Goal: Navigation & Orientation: Find specific page/section

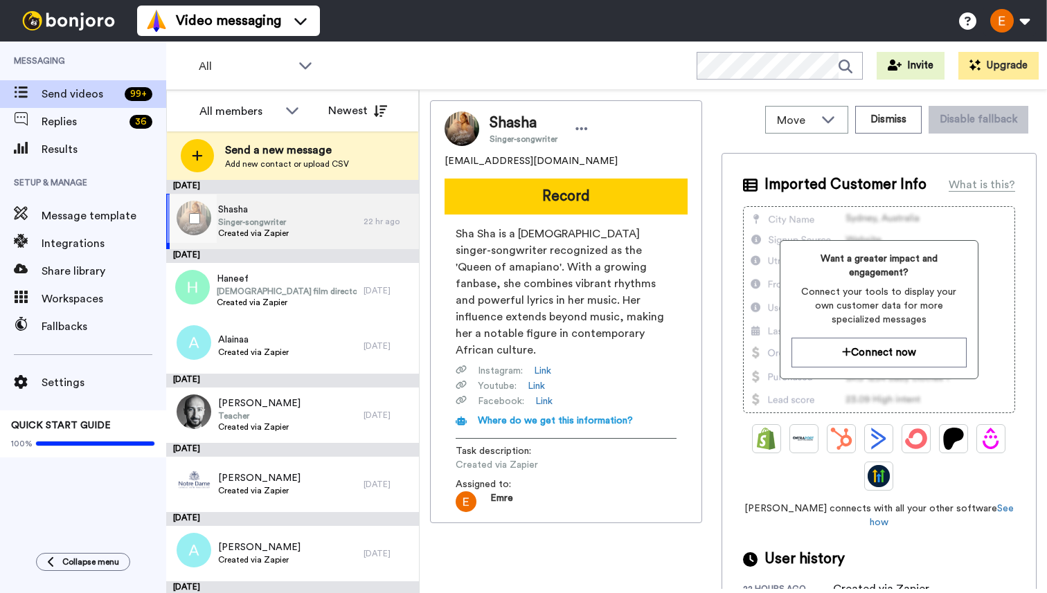
click at [296, 210] on div "Shasha Singer-songwriter Created via Zapier" at bounding box center [264, 221] width 197 height 55
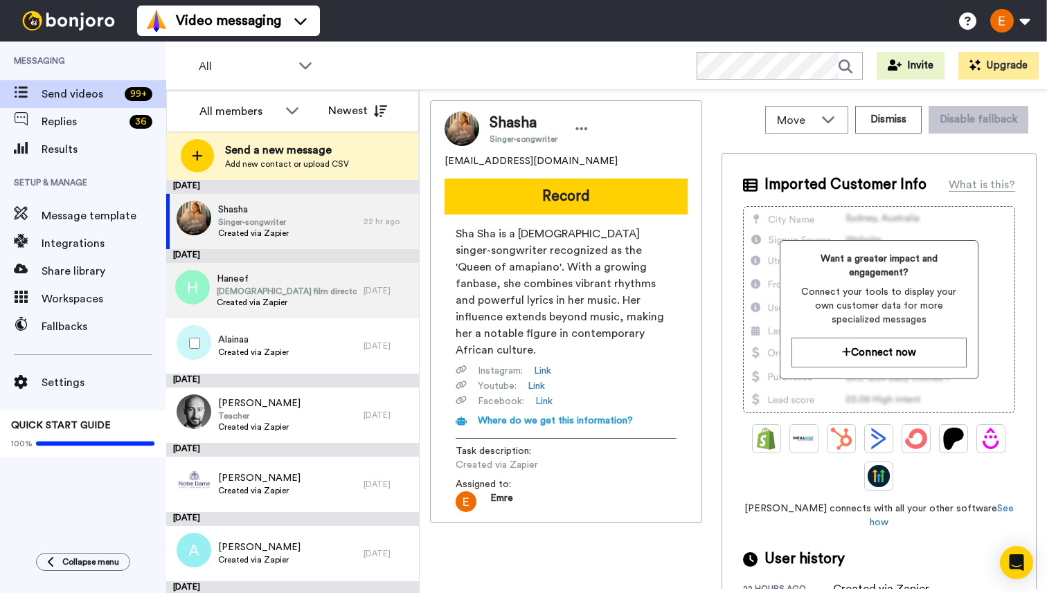
click at [285, 307] on span "Created via Zapier" at bounding box center [287, 302] width 140 height 11
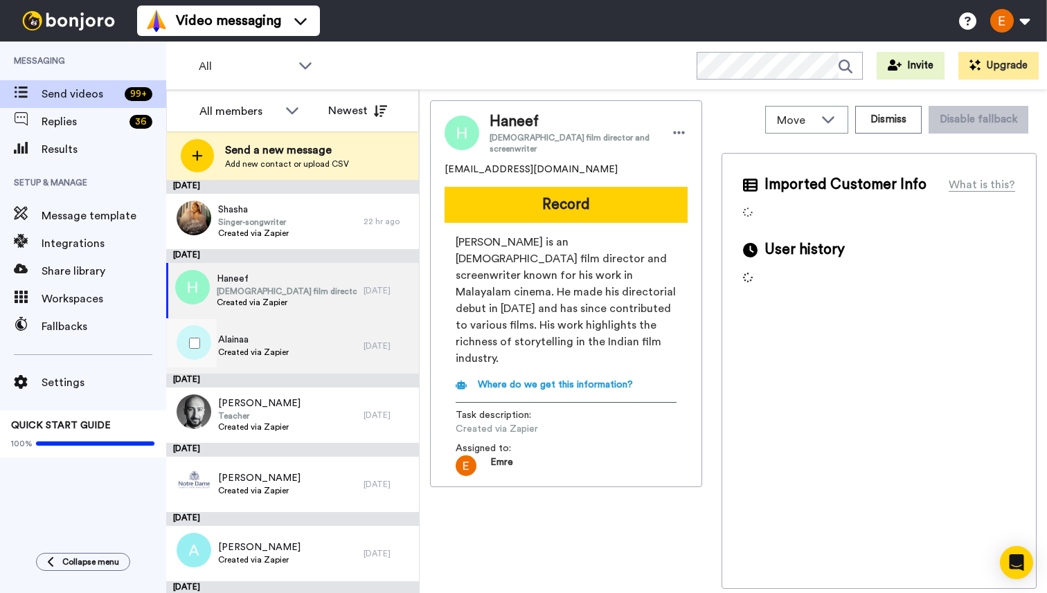
click at [289, 355] on div "Alainaa Created via Zapier" at bounding box center [264, 346] width 197 height 55
